Goal: Transaction & Acquisition: Purchase product/service

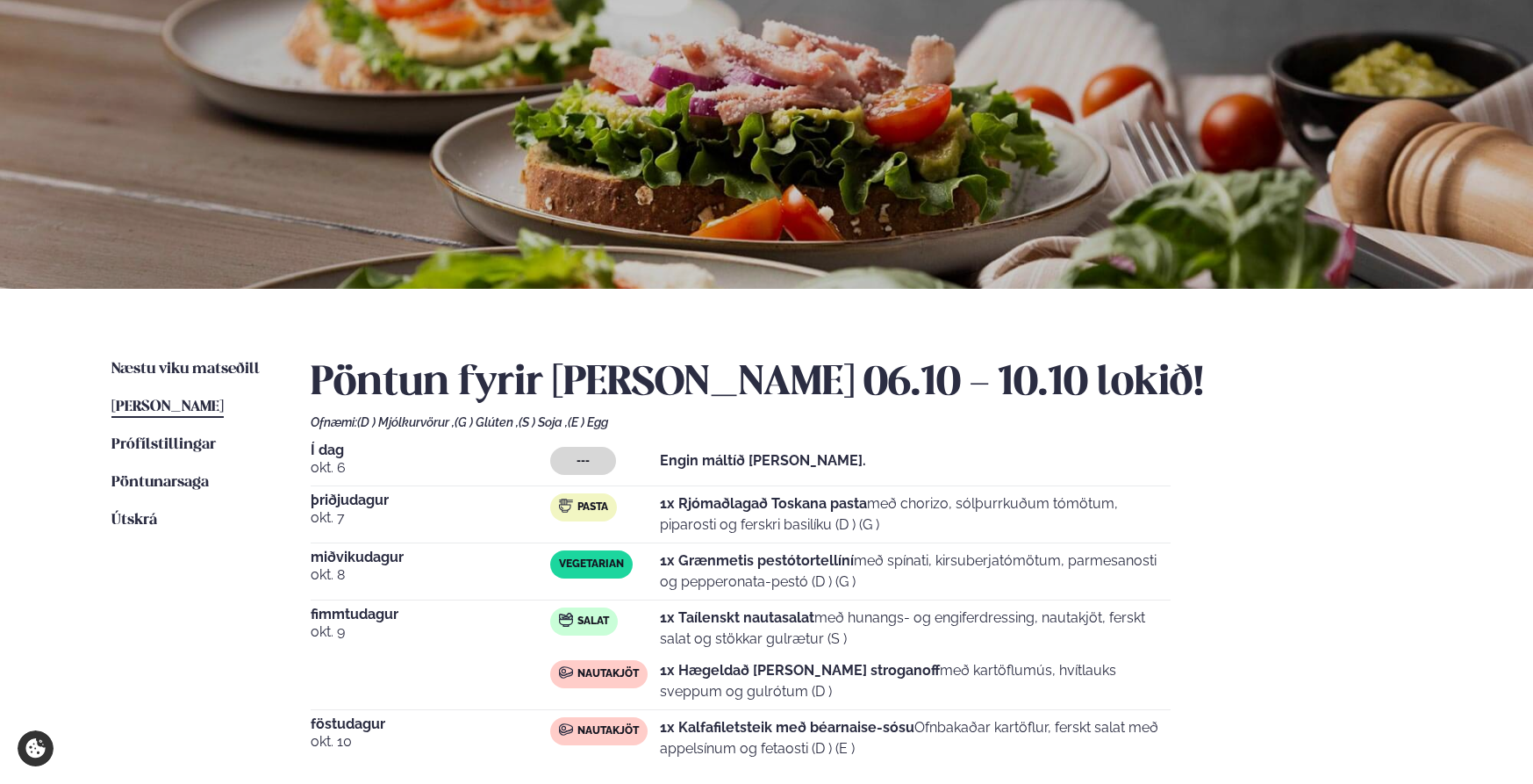
scroll to position [145, 0]
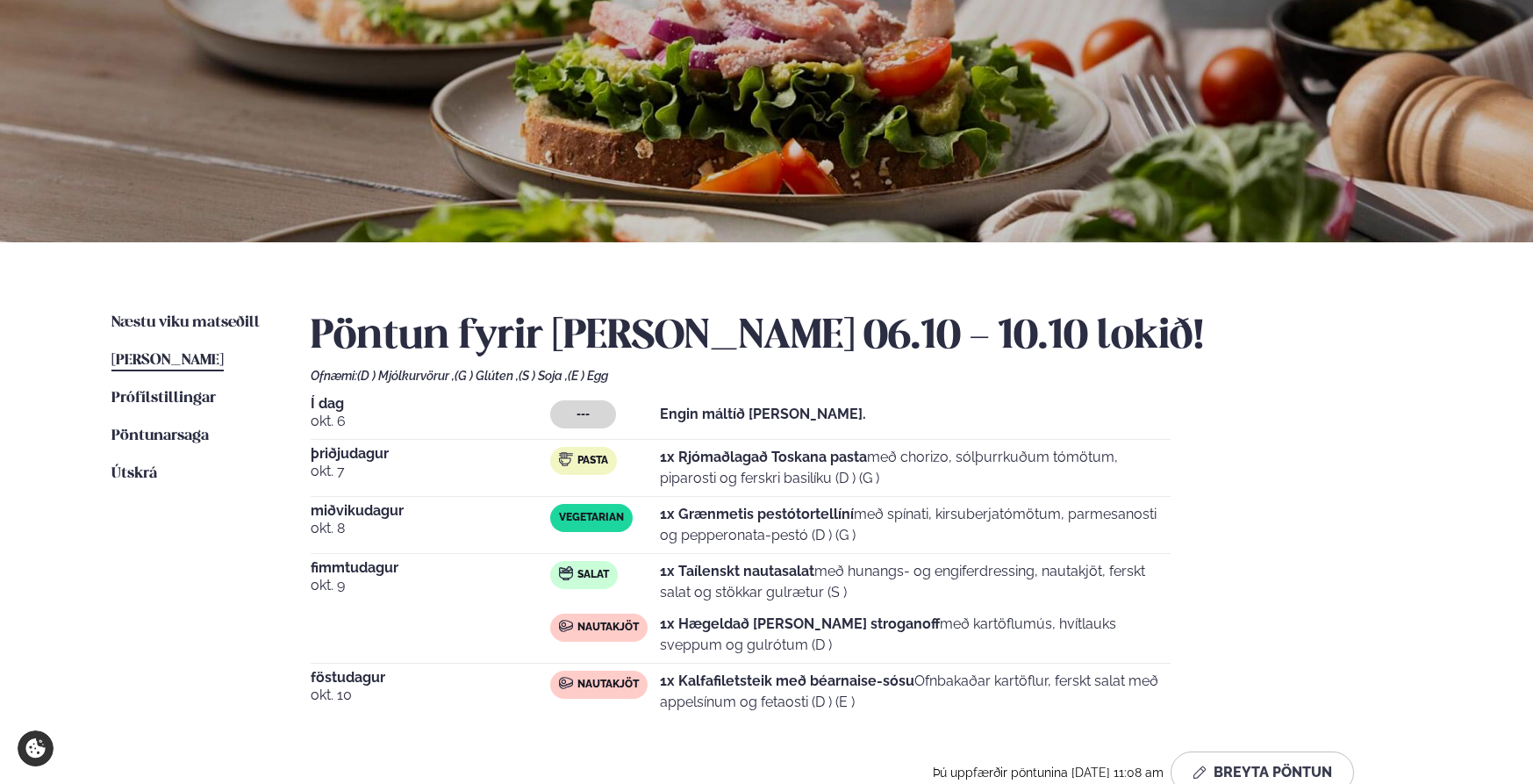
drag, startPoint x: 689, startPoint y: 530, endPoint x: 890, endPoint y: 529, distance: 201.0
click at [890, 529] on p "1x Grænmetis pestótortellíní með spínati, kirsuberjatómötum, parmesanosti og pe…" at bounding box center [916, 525] width 511 height 42
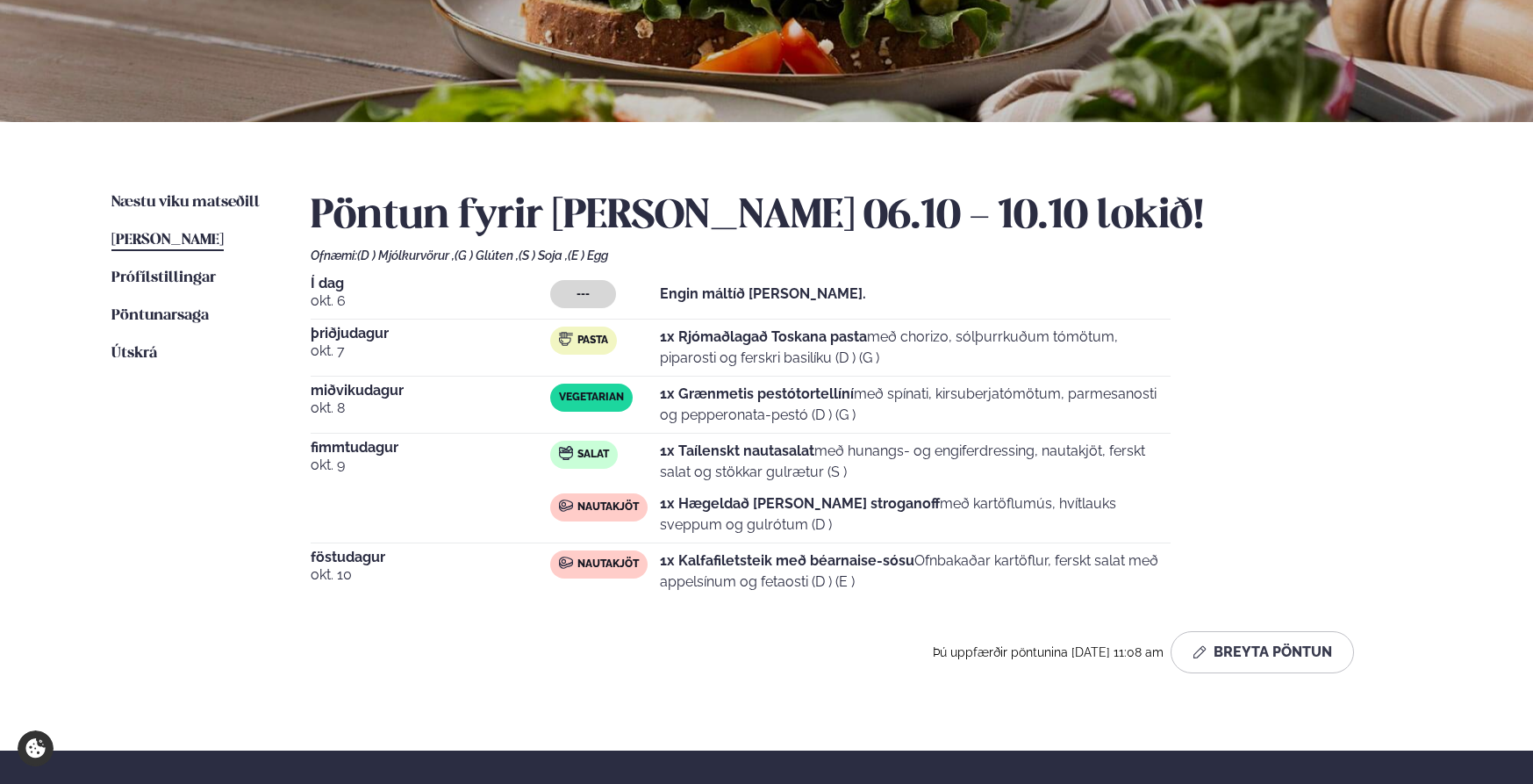
scroll to position [276, 0]
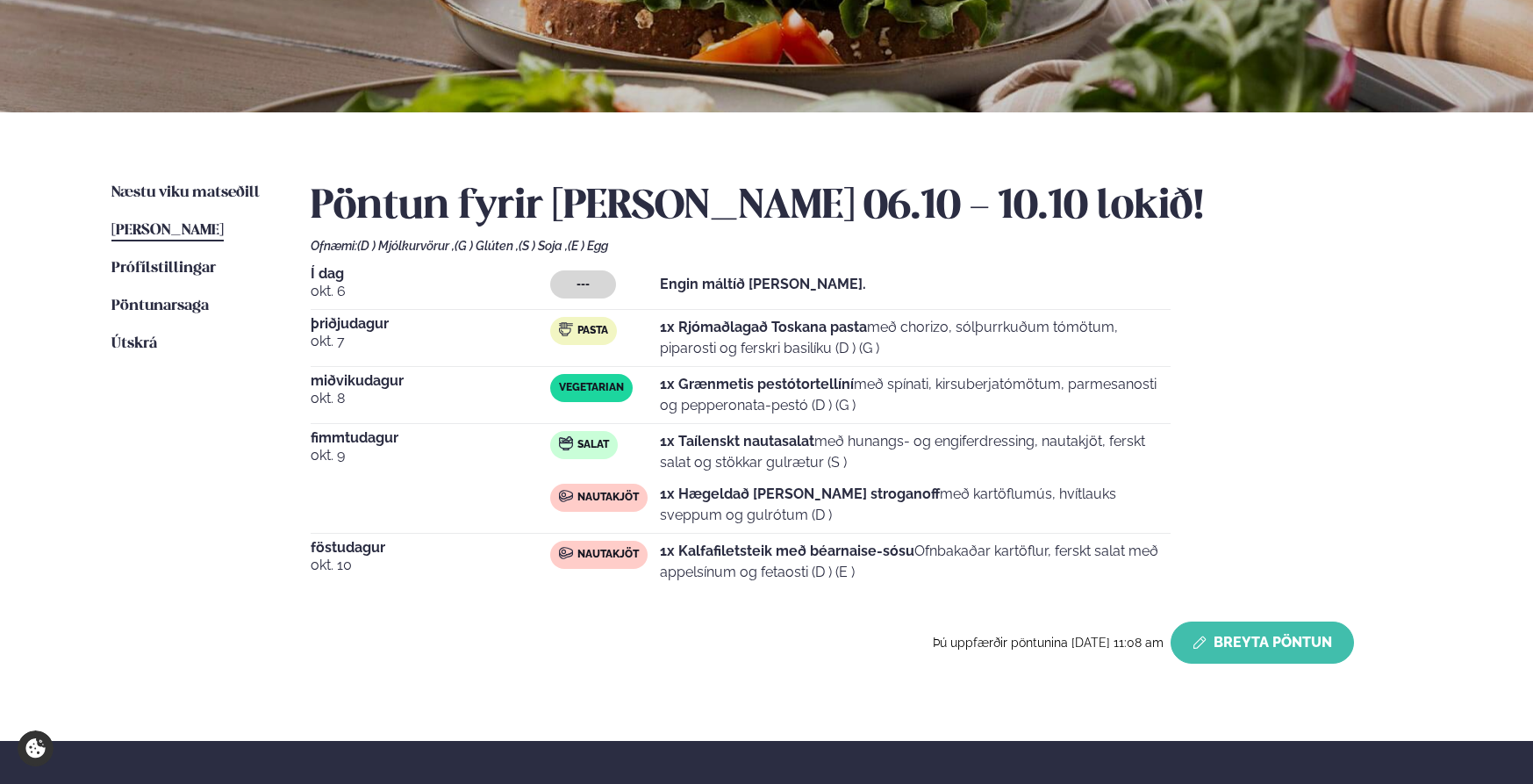
click at [1308, 630] on button "Breyta Pöntun" at bounding box center [1262, 642] width 183 height 42
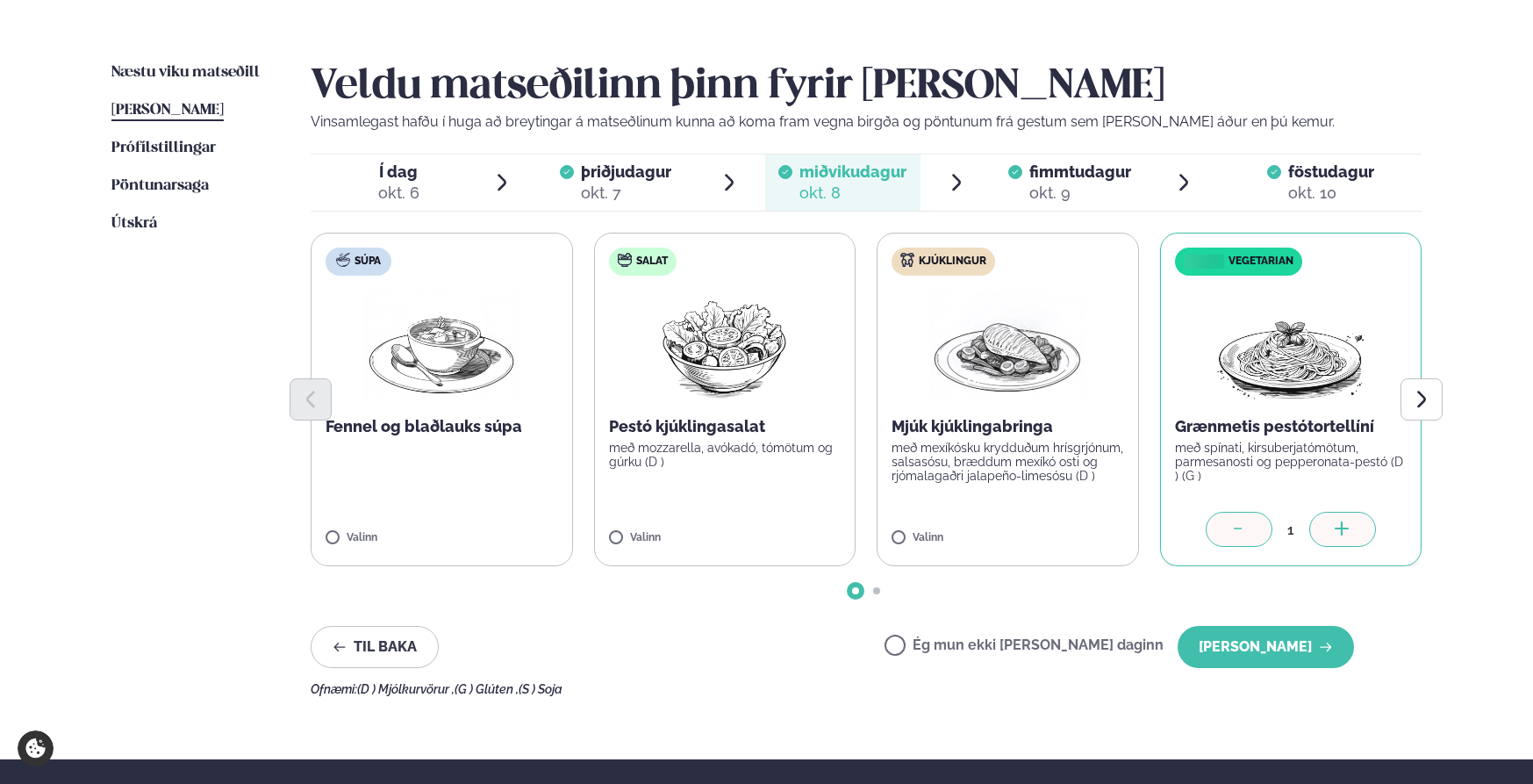
scroll to position [395, 0]
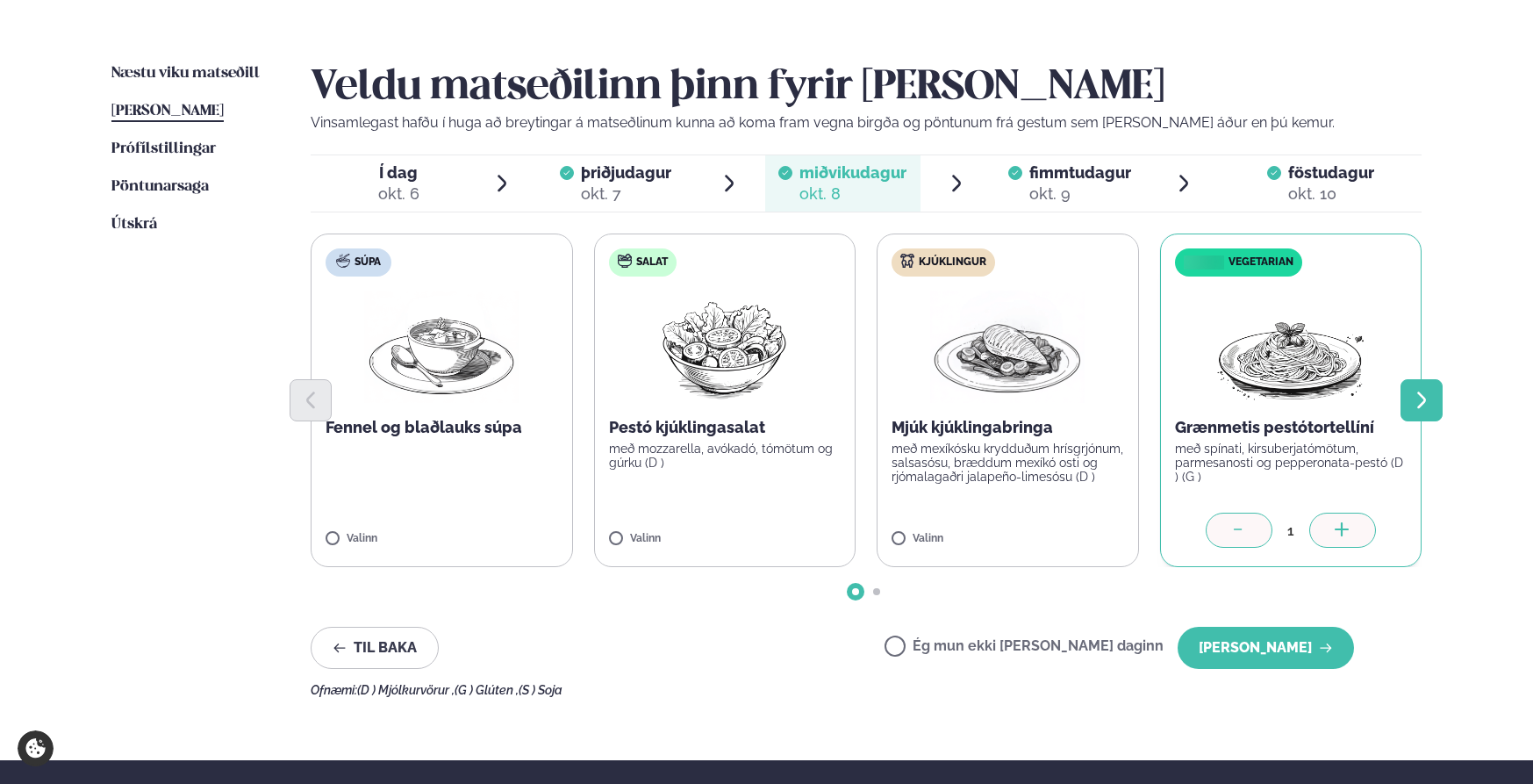
click at [1407, 416] on button "Next slide" at bounding box center [1421, 400] width 42 height 42
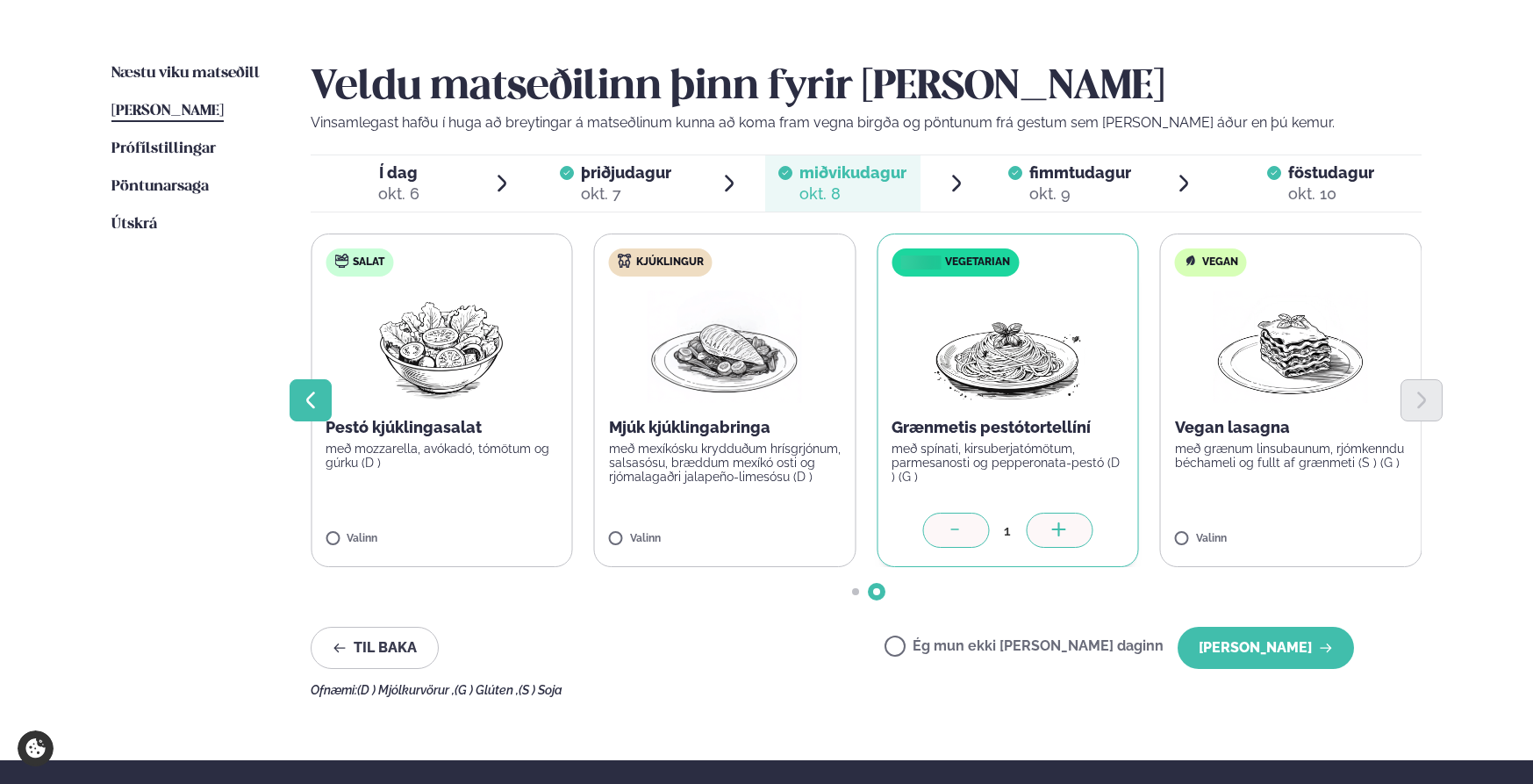
click at [313, 403] on icon "Previous slide" at bounding box center [311, 401] width 21 height 21
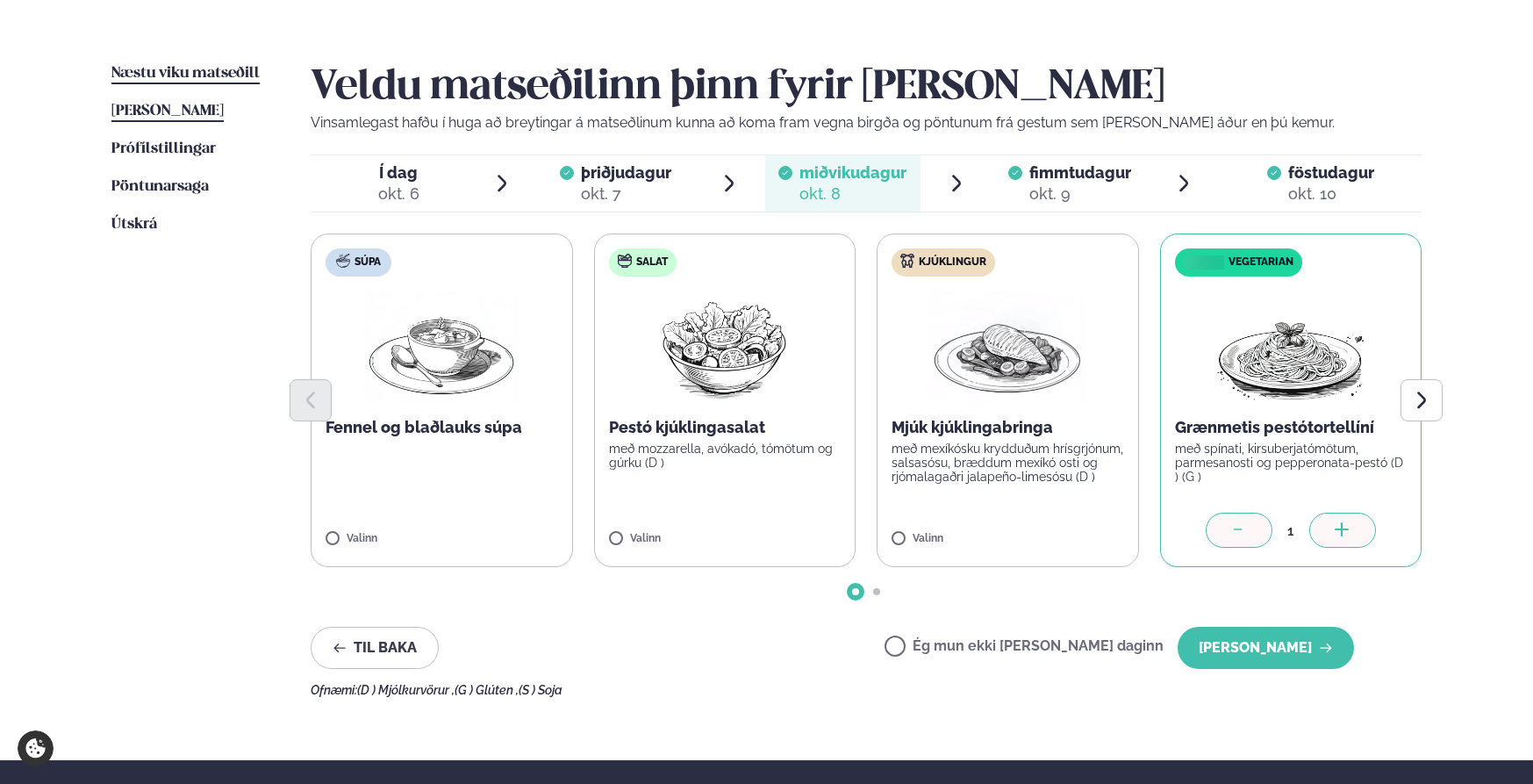
click at [139, 66] on span "Næstu viku matseðill" at bounding box center [185, 72] width 148 height 15
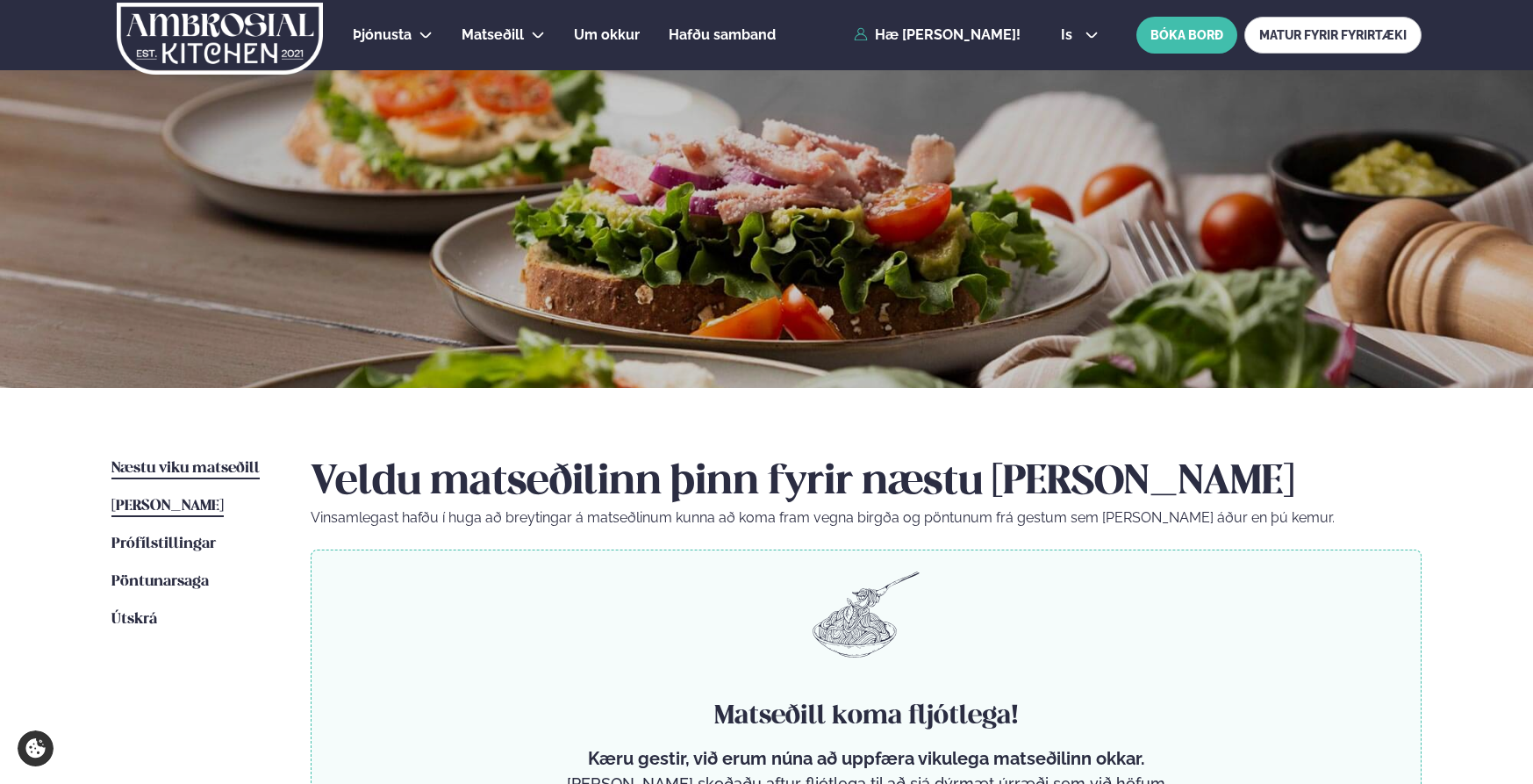
click at [216, 513] on link "[PERSON_NAME] matseðill [PERSON_NAME]" at bounding box center [167, 506] width 112 height 21
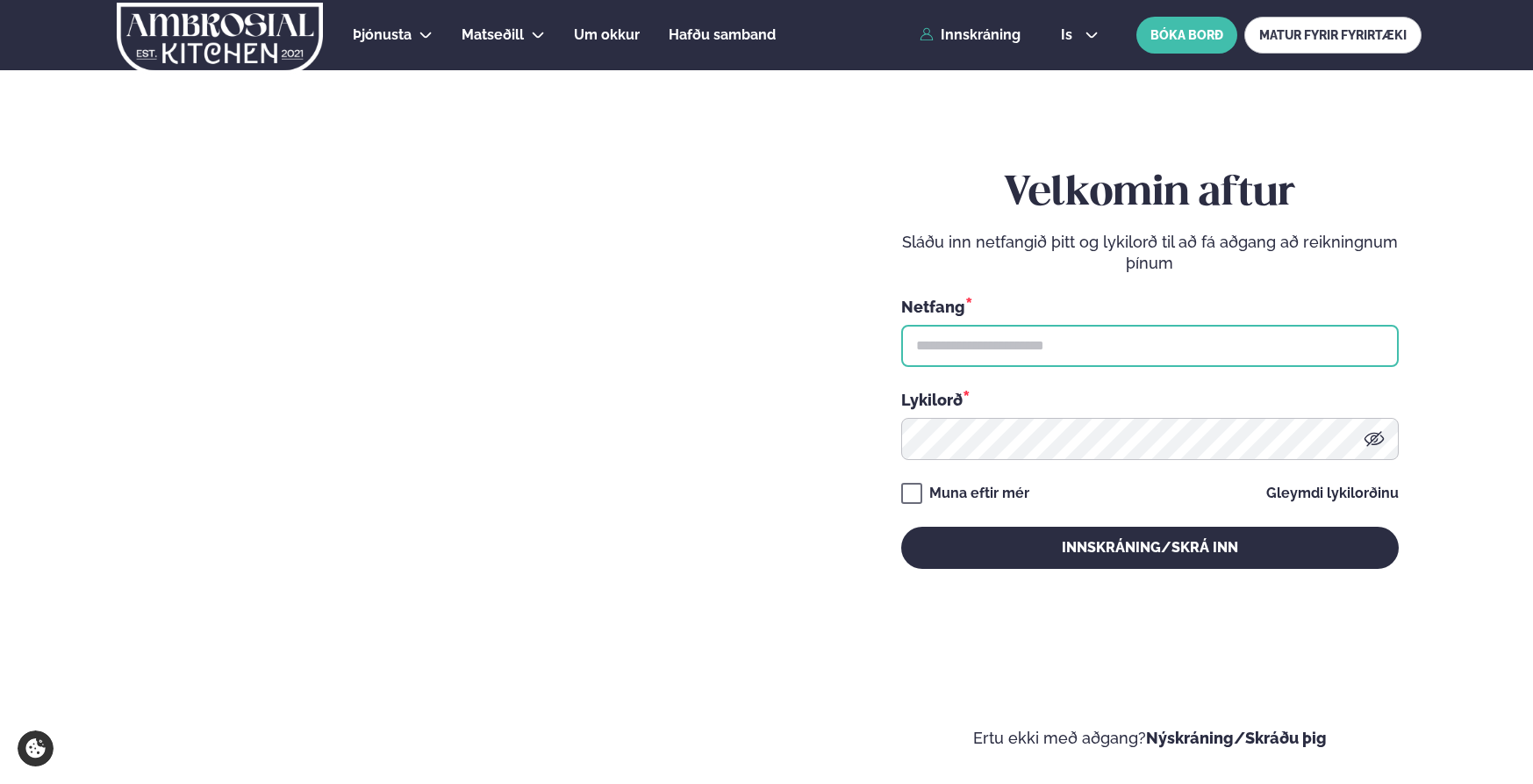
type input "**********"
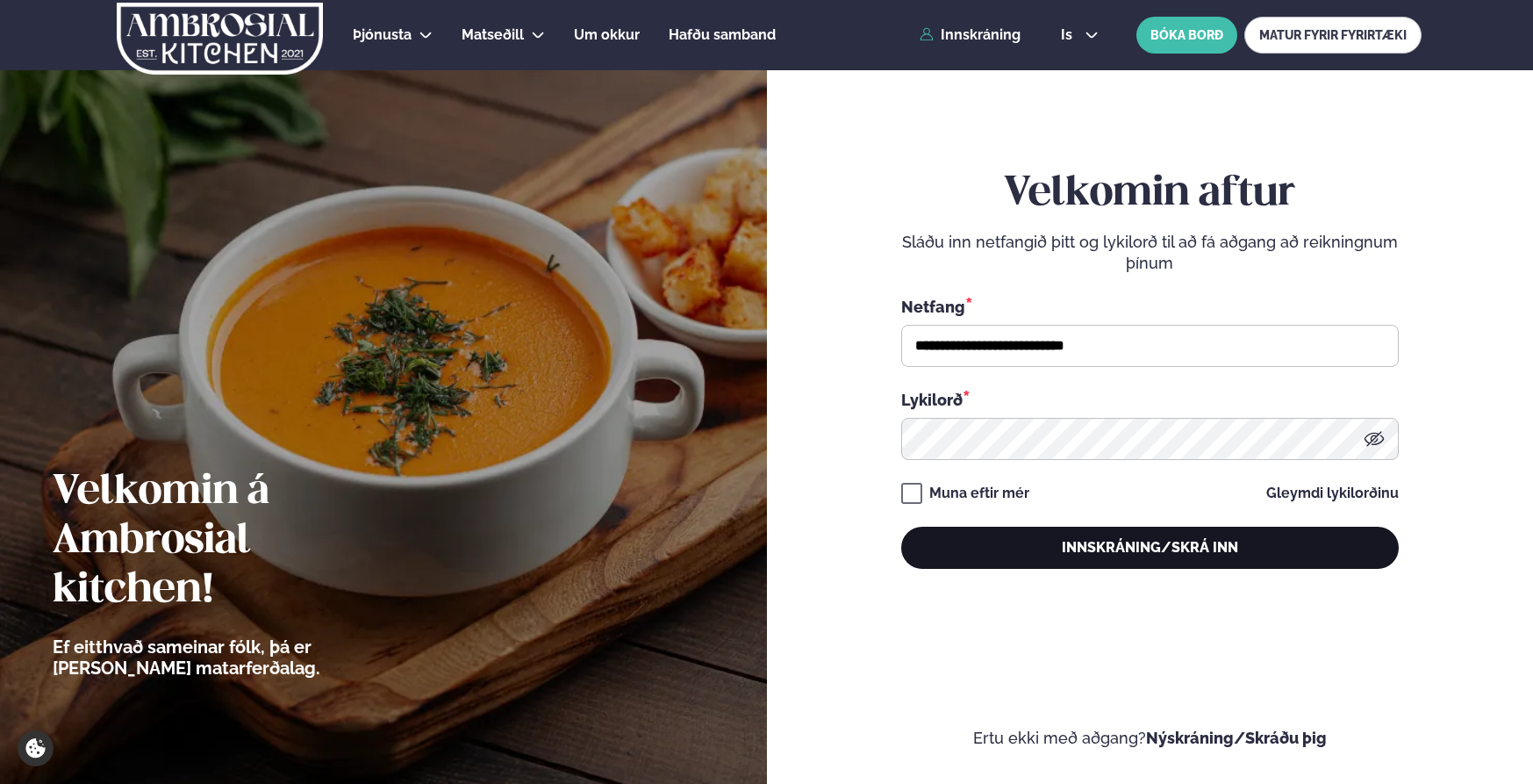
click at [1034, 548] on button "Innskráning/Skrá inn" at bounding box center [1150, 547] width 497 height 42
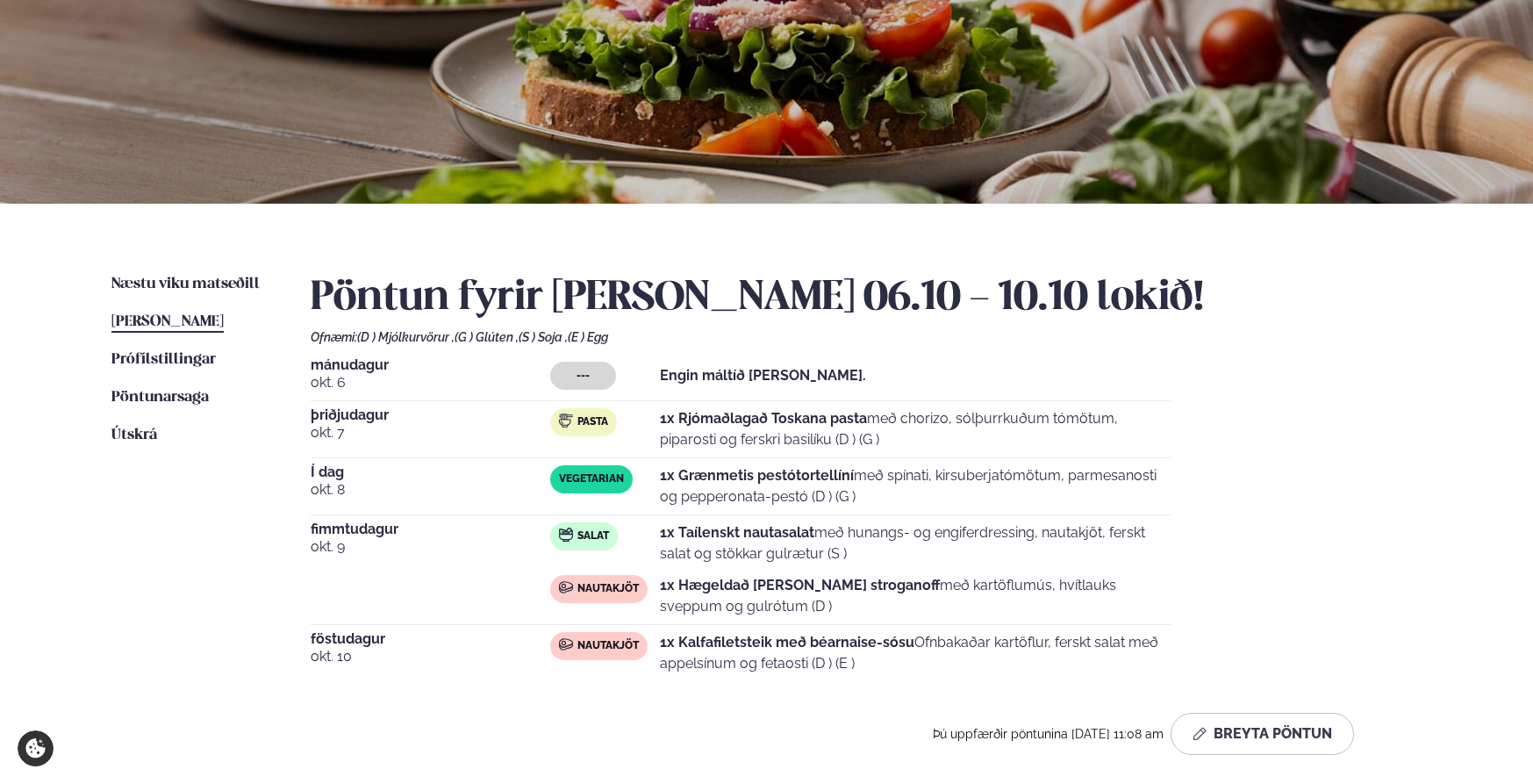
scroll to position [185, 0]
click at [756, 595] on p "1x Hægeldað [PERSON_NAME] stroganoff með kartöflumús, hvítlauks sveppum og gulr…" at bounding box center [916, 595] width 511 height 42
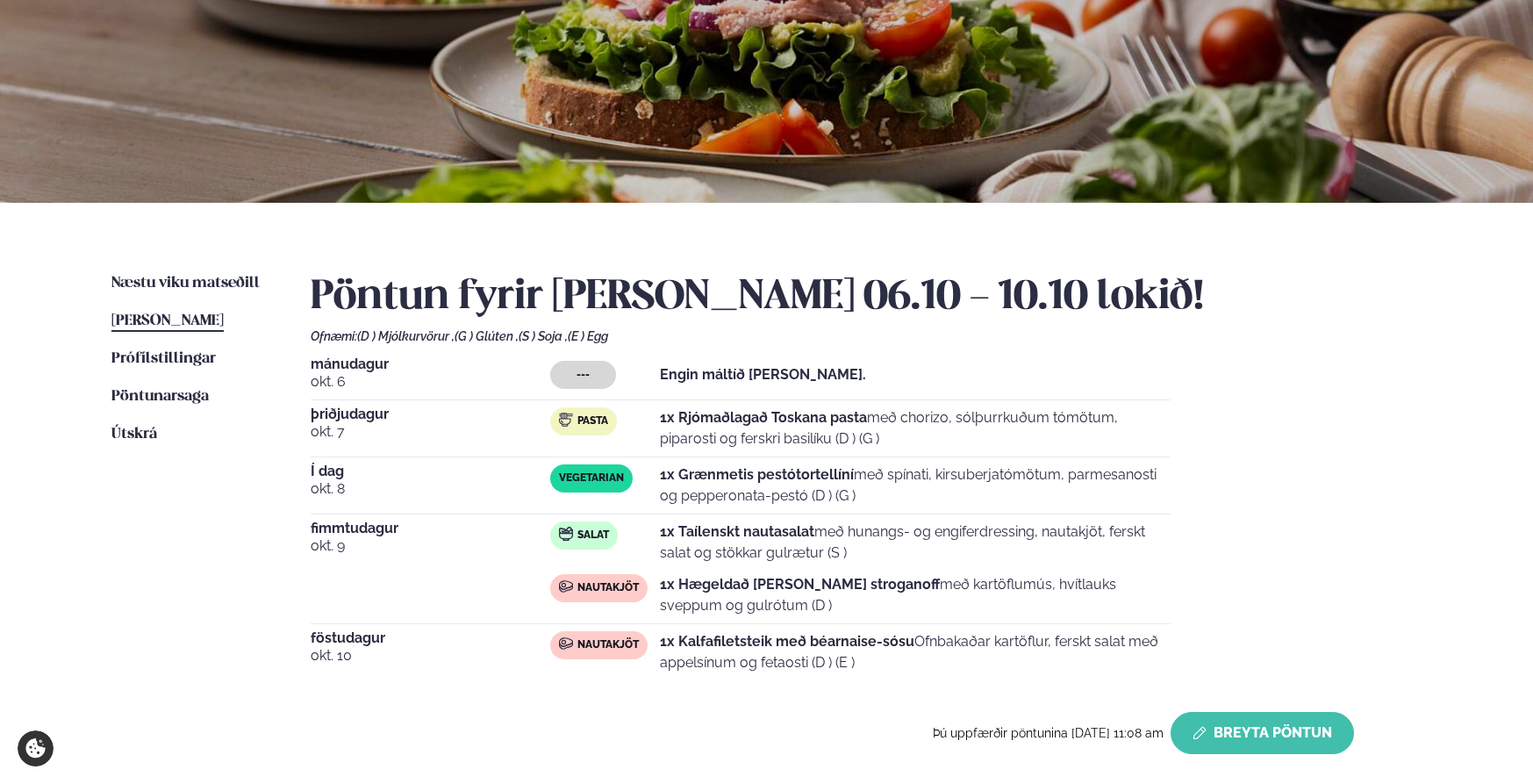
click at [1324, 738] on button "Breyta Pöntun" at bounding box center [1262, 732] width 183 height 42
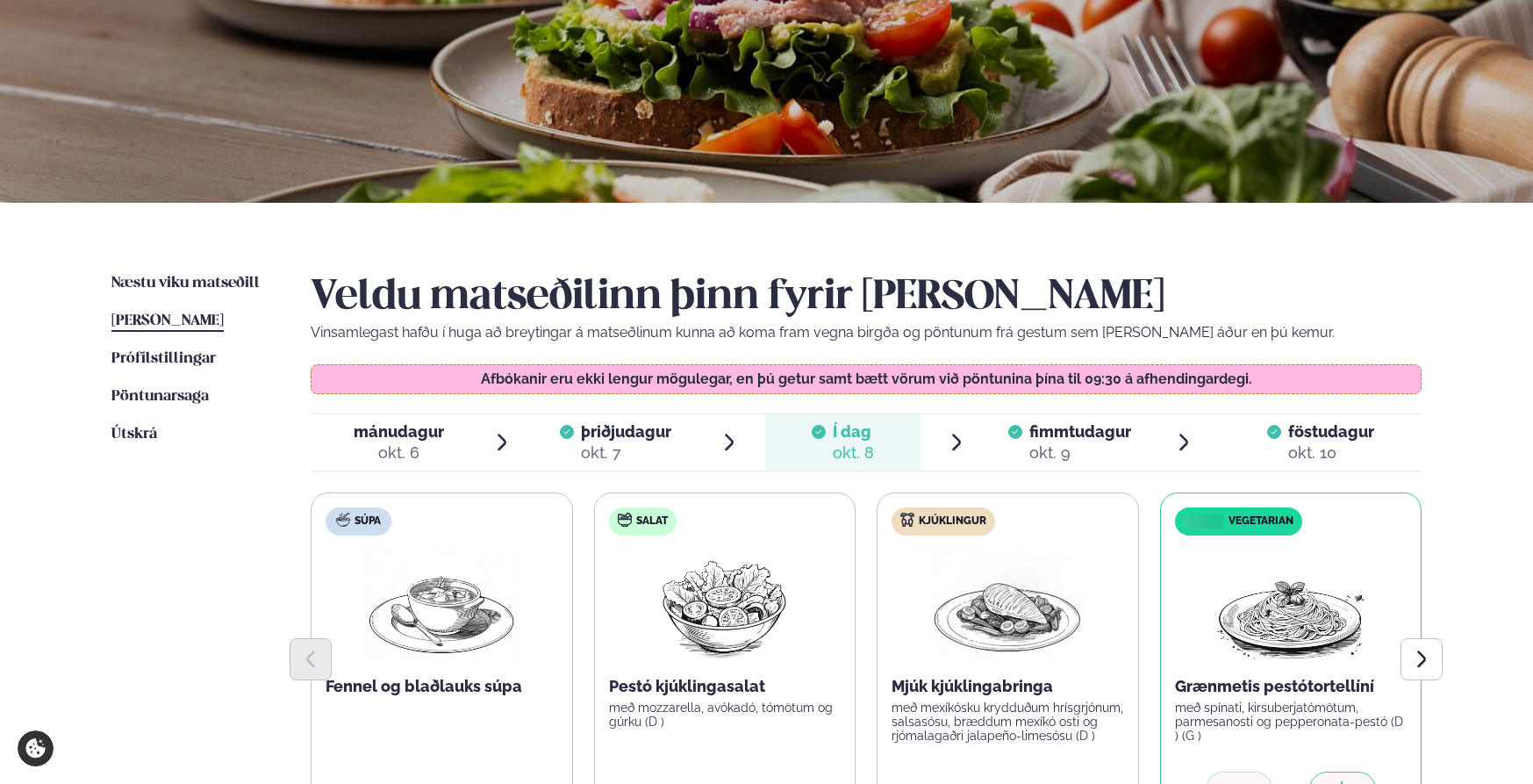
scroll to position [370, 0]
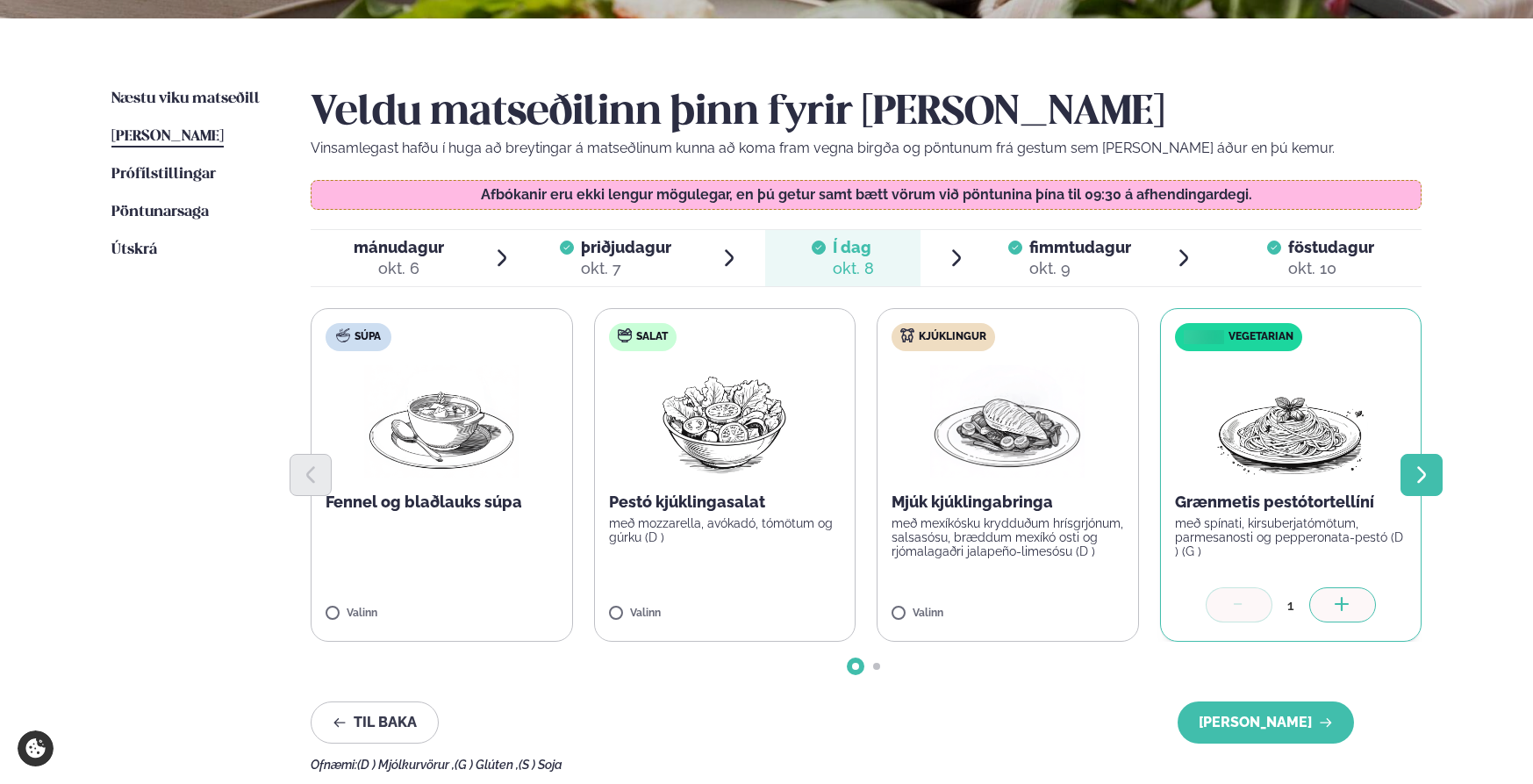
click at [1422, 469] on icon "Next slide" at bounding box center [1421, 474] width 9 height 17
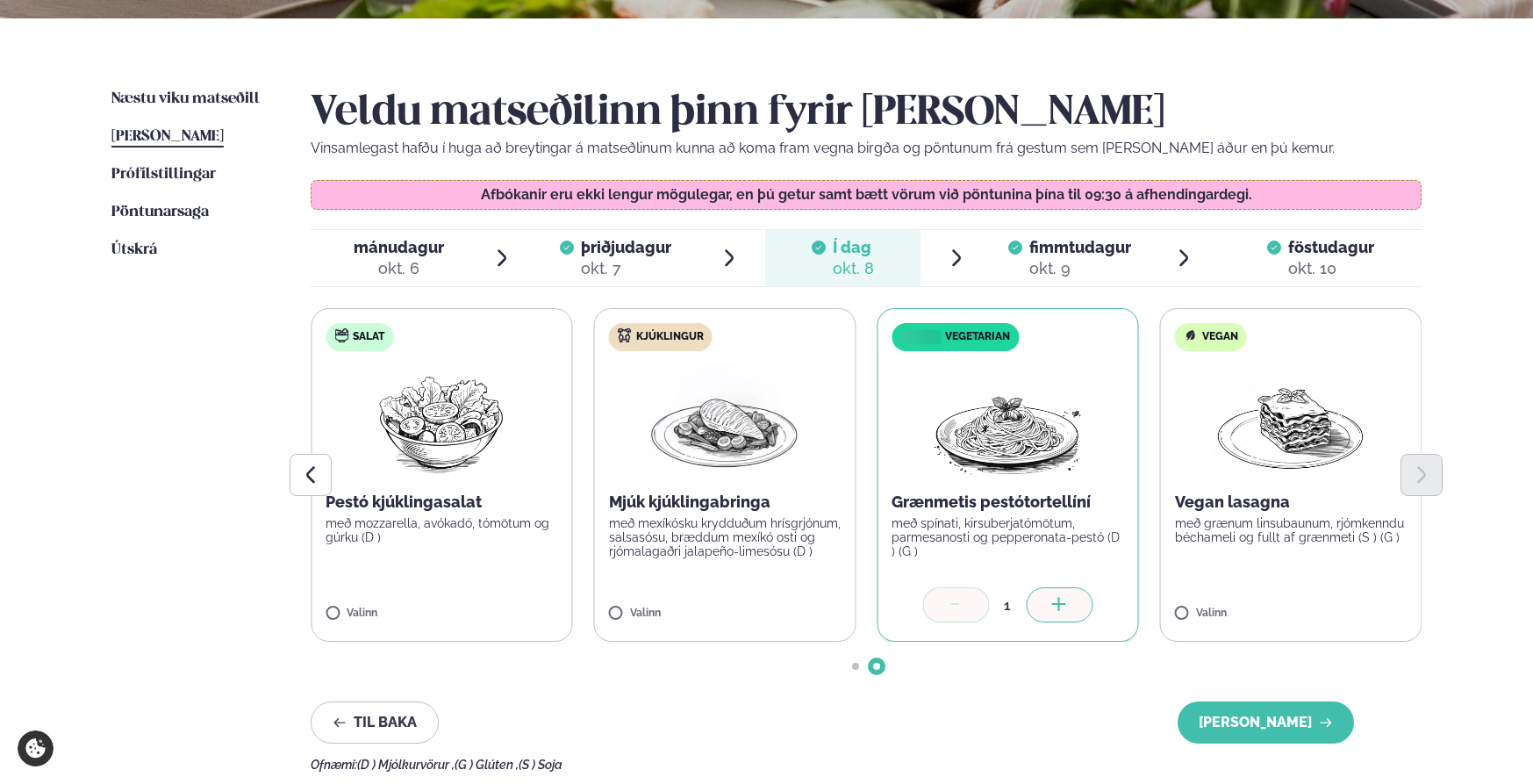
click at [1062, 253] on span "fimmtudagur" at bounding box center [1081, 247] width 101 height 19
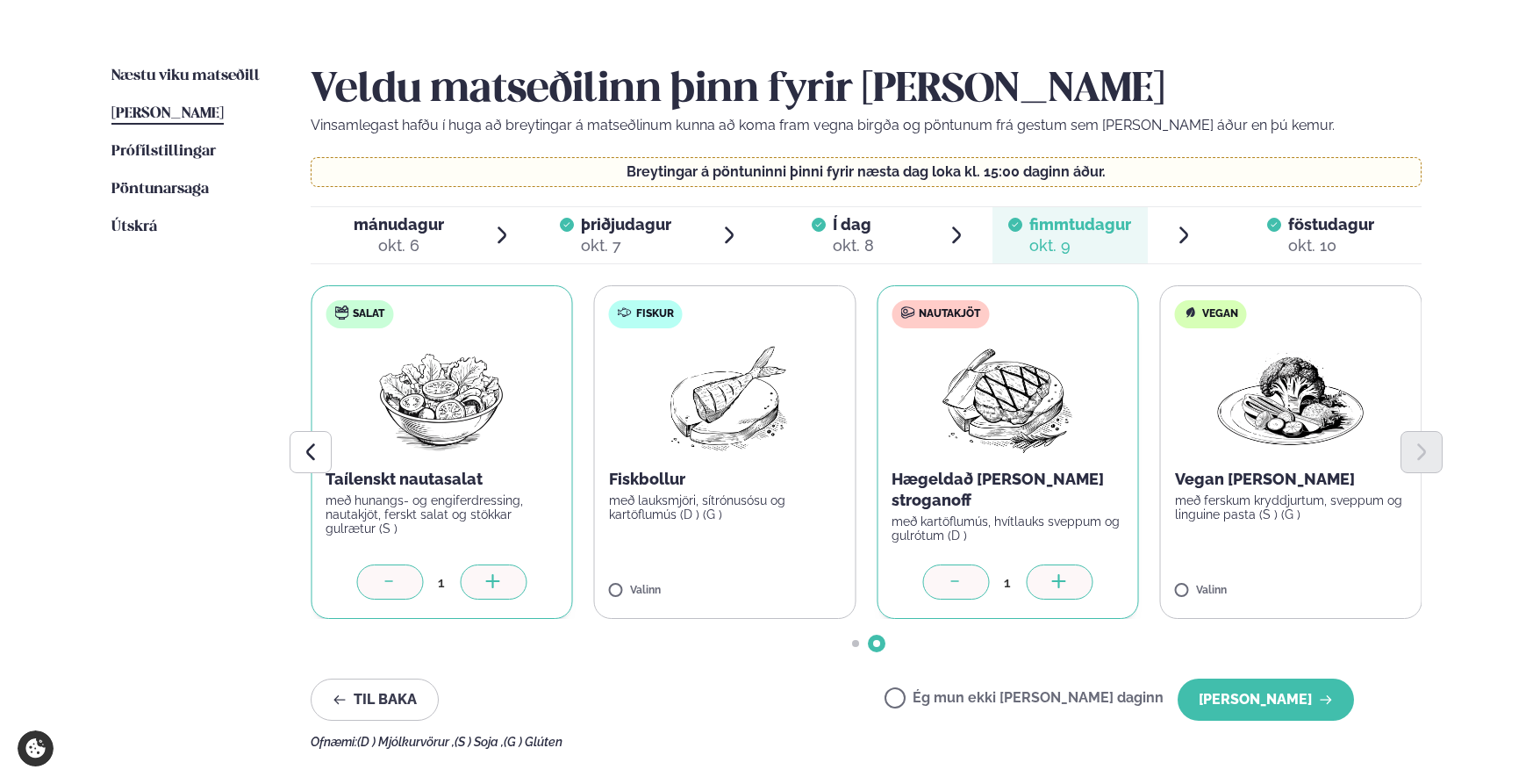
scroll to position [403, 0]
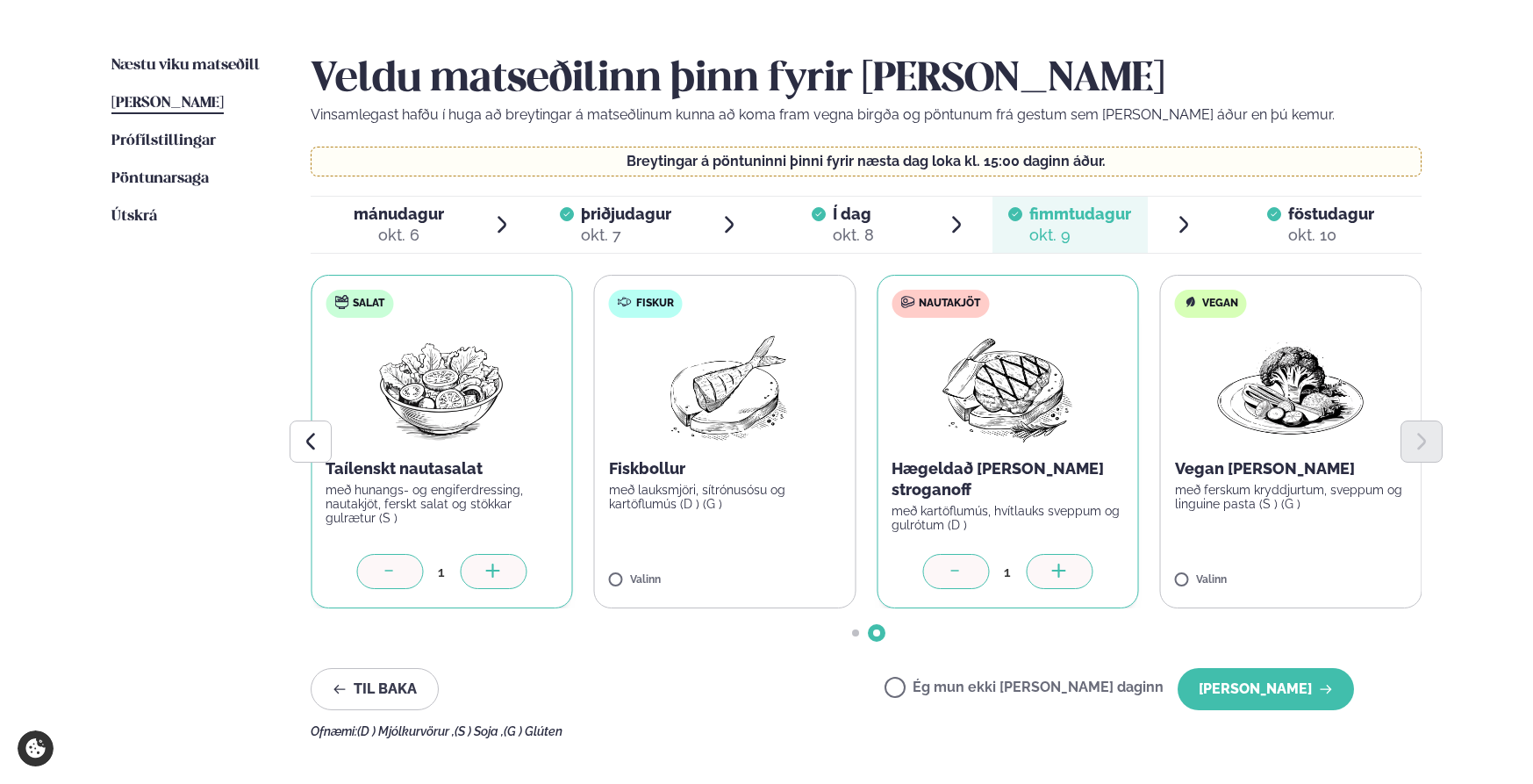
click at [390, 574] on icon at bounding box center [390, 572] width 18 height 18
click at [1293, 687] on button "[PERSON_NAME]" at bounding box center [1266, 688] width 177 height 42
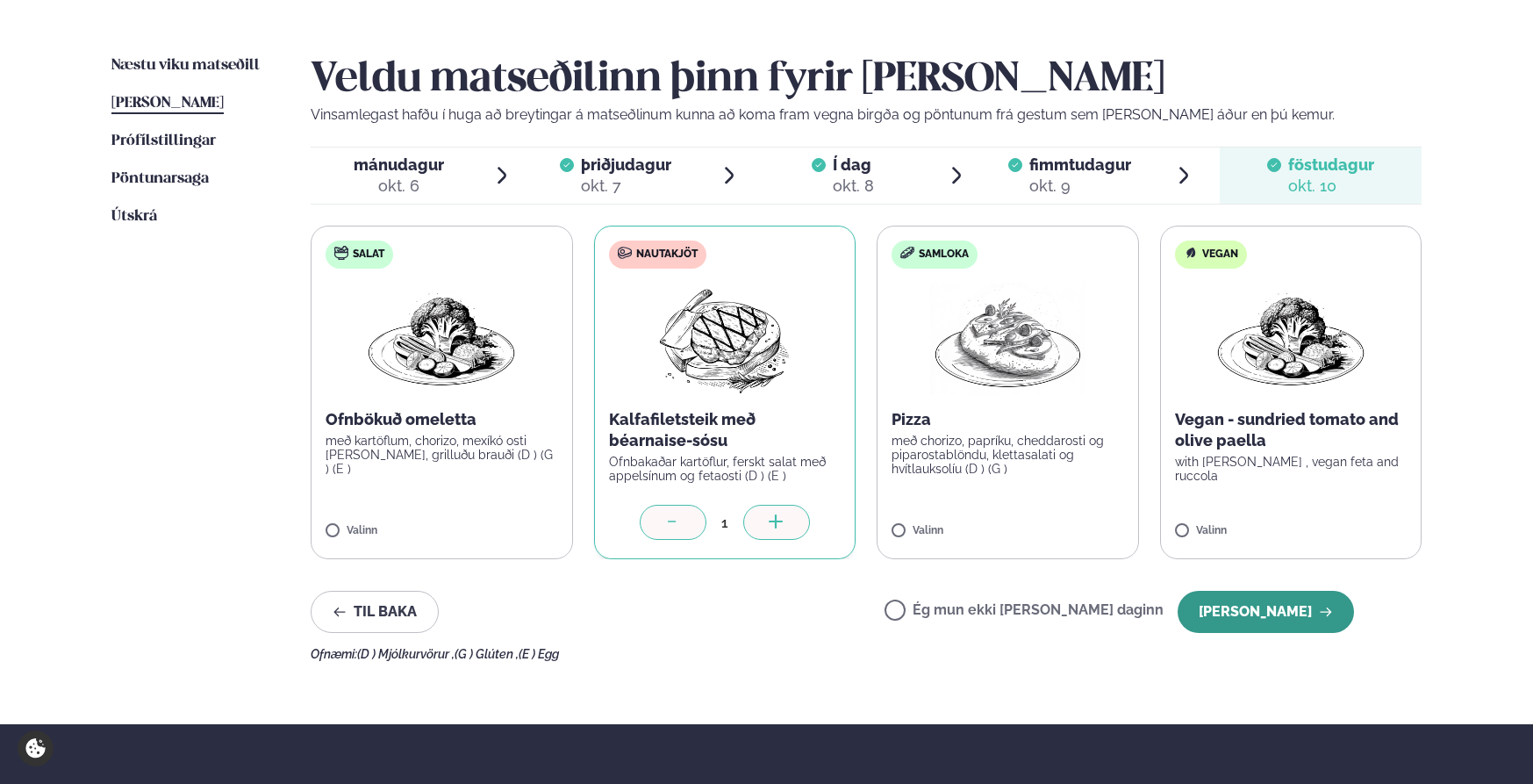
click at [1278, 612] on button "[PERSON_NAME]" at bounding box center [1266, 611] width 177 height 42
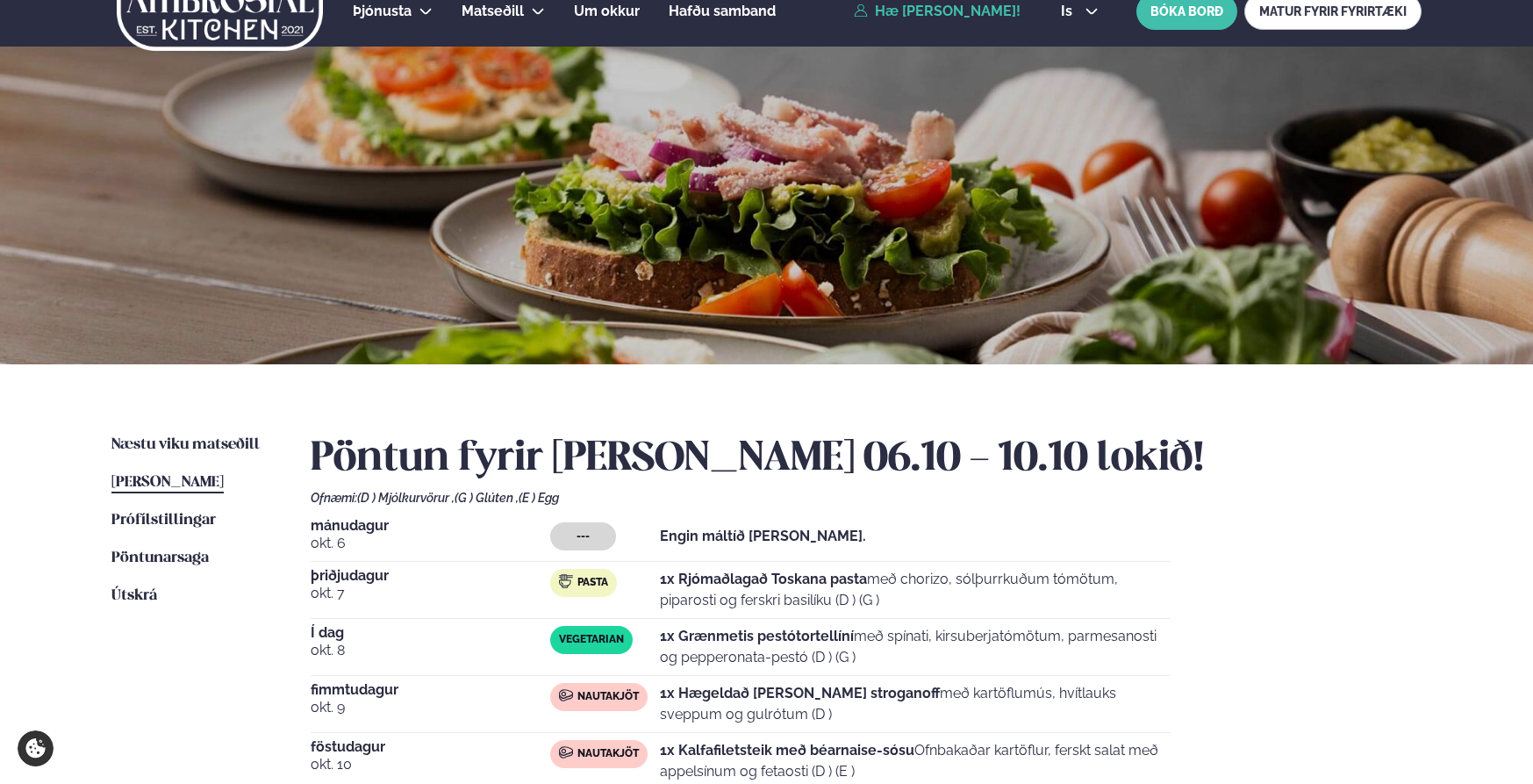
scroll to position [0, 0]
